Goal: Task Accomplishment & Management: Manage account settings

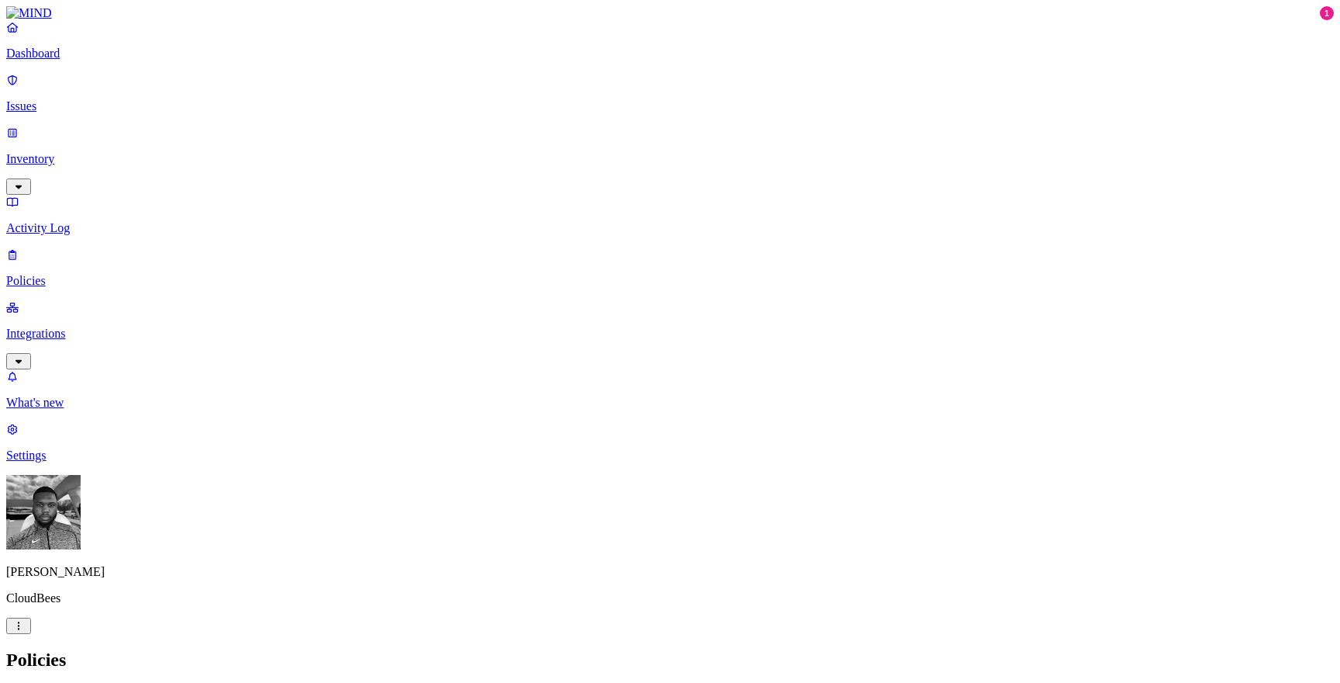
click at [82, 327] on p "Integrations" at bounding box center [670, 334] width 1328 height 14
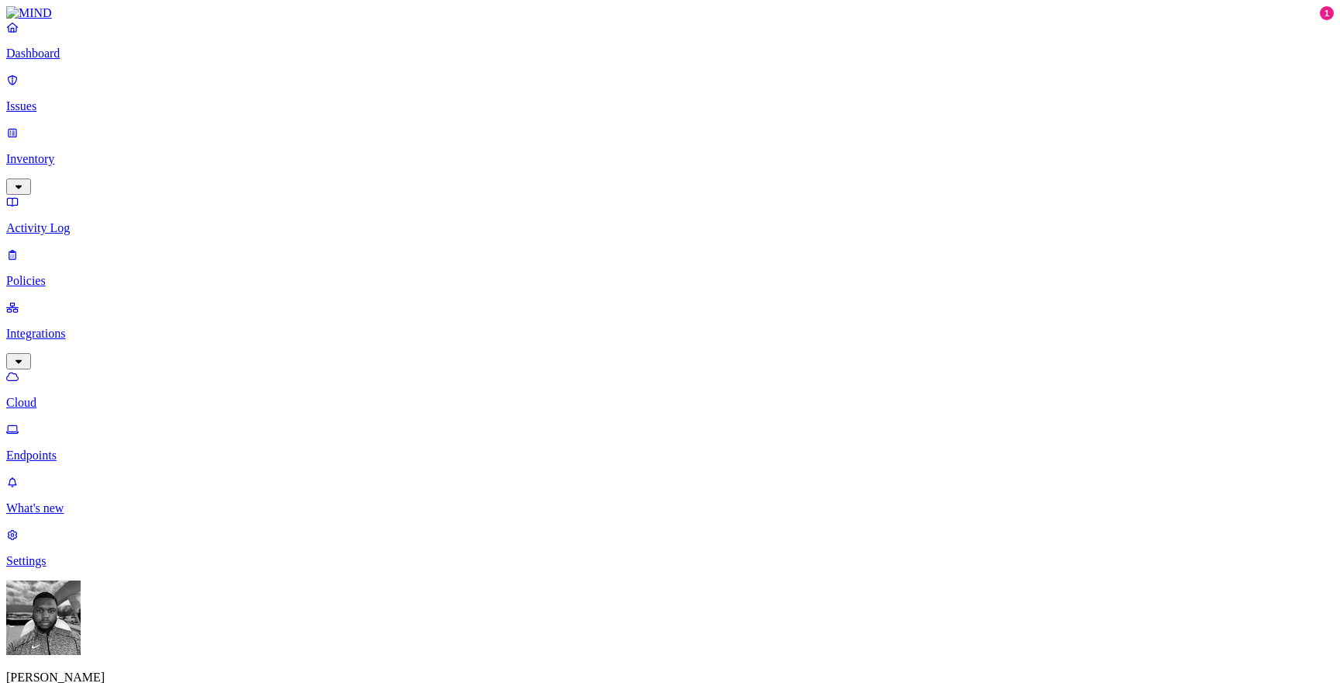
click at [108, 448] on p "Endpoints" at bounding box center [670, 455] width 1328 height 14
